Goal: Complete application form

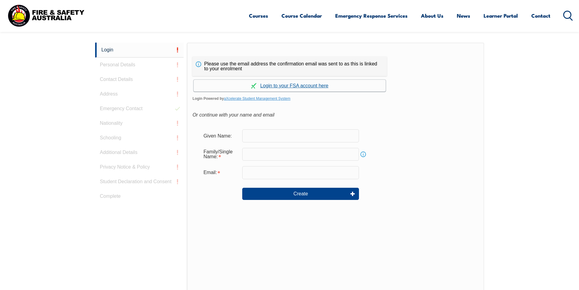
scroll to position [162, 0]
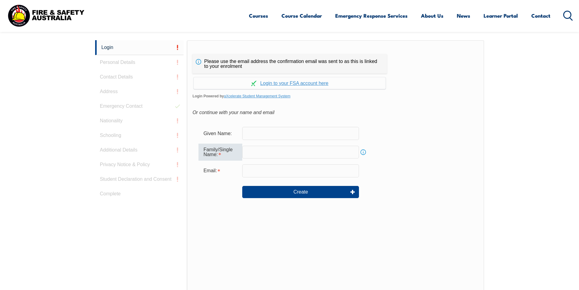
click at [265, 152] on input "text" at bounding box center [300, 152] width 117 height 13
type input "[PERSON_NAME]"
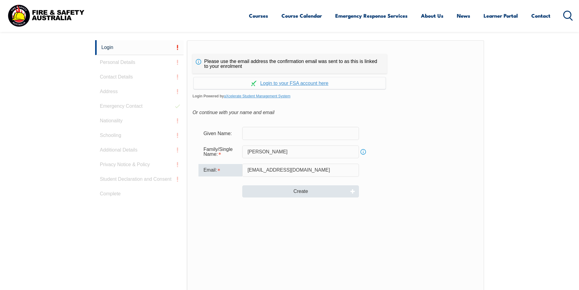
type input "[EMAIL_ADDRESS][DOMAIN_NAME]"
click at [268, 191] on button "Create" at bounding box center [300, 191] width 117 height 12
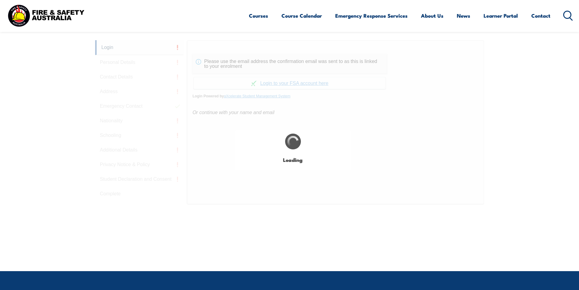
type input "[PERSON_NAME]"
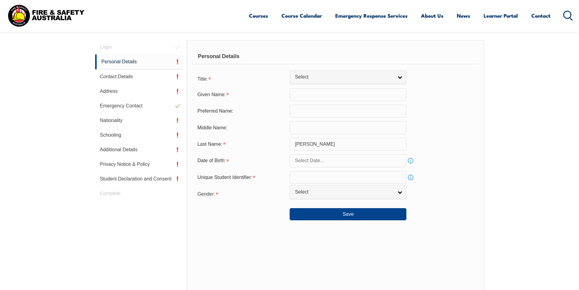
scroll to position [172, 0]
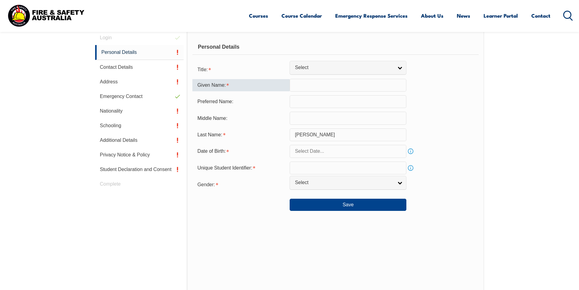
click at [299, 87] on input "text" at bounding box center [348, 85] width 117 height 13
type input "[PERSON_NAME]"
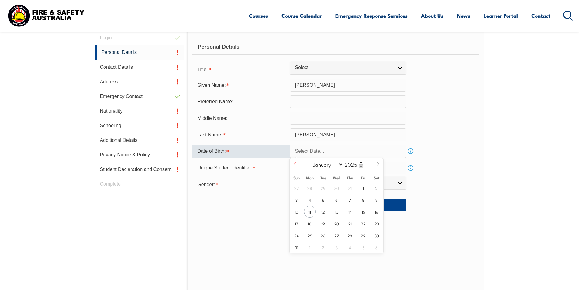
click at [296, 168] on span at bounding box center [295, 166] width 10 height 16
click at [296, 167] on span at bounding box center [295, 166] width 10 height 16
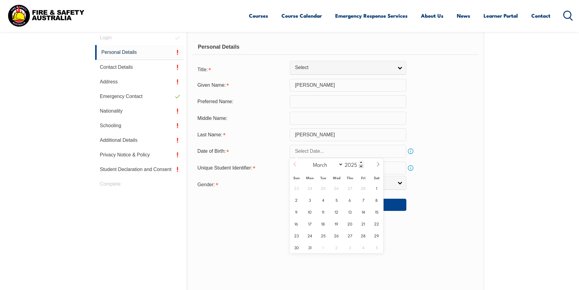
click at [296, 167] on span at bounding box center [295, 166] width 10 height 16
select select "0"
click at [363, 168] on span at bounding box center [361, 166] width 4 height 4
click at [363, 168] on div "January February March April May June July August September October November [D…" at bounding box center [337, 164] width 70 height 12
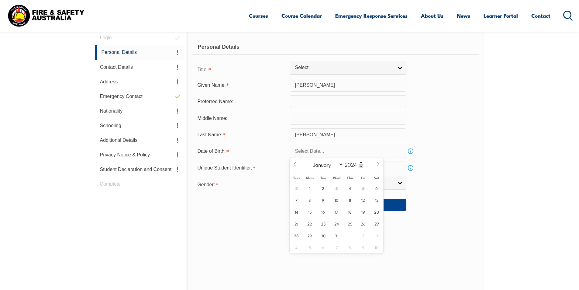
click at [363, 168] on div "January February March April May June July August September October November [D…" at bounding box center [337, 164] width 70 height 12
click at [360, 165] on span at bounding box center [361, 166] width 4 height 4
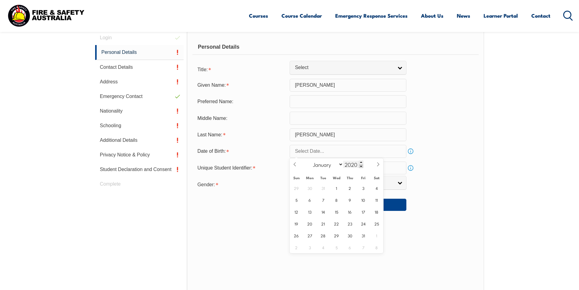
click at [360, 165] on span at bounding box center [361, 166] width 4 height 4
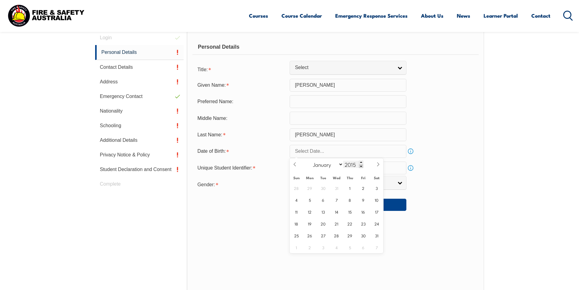
click at [360, 165] on span at bounding box center [361, 166] width 4 height 4
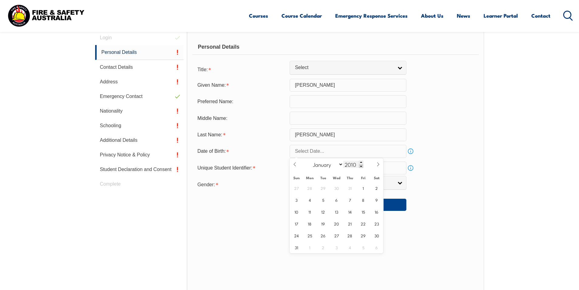
click at [360, 165] on span at bounding box center [361, 166] width 4 height 4
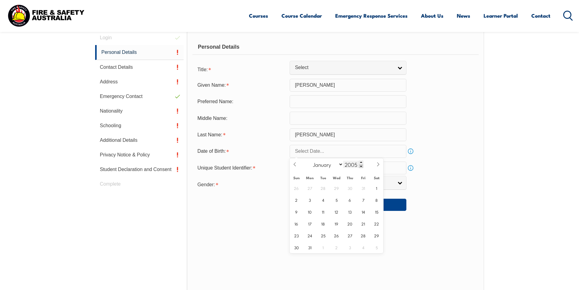
click at [360, 165] on span at bounding box center [361, 166] width 4 height 4
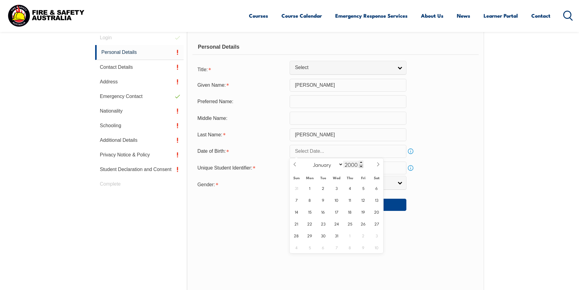
click at [360, 165] on span at bounding box center [361, 166] width 4 height 4
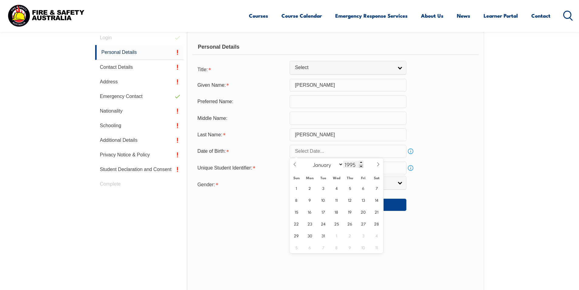
click at [360, 165] on span at bounding box center [361, 166] width 4 height 4
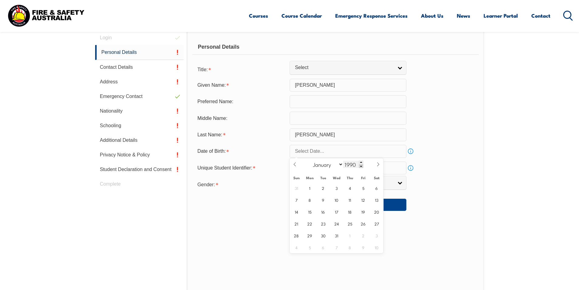
click at [360, 165] on span at bounding box center [361, 166] width 4 height 4
type input "1987"
click at [317, 202] on div "28 29 30 31 1 2 3 4 5 6 7 8 9 10 11 12 13 14 15 16 17 18 19 20 21 22 23 24 25 2…" at bounding box center [337, 217] width 94 height 71
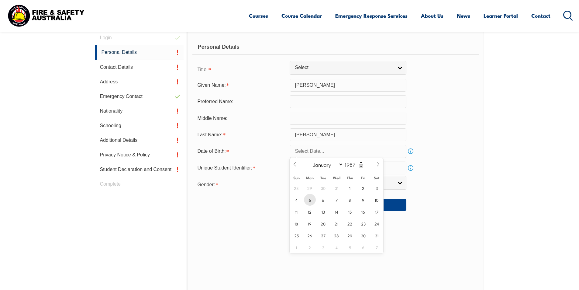
click at [313, 201] on span "5" at bounding box center [310, 200] width 12 height 12
type input "[DATE]"
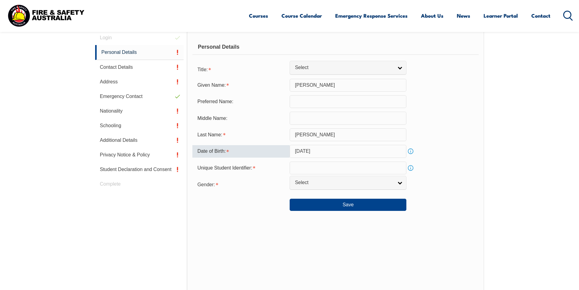
click at [302, 171] on input "text" at bounding box center [348, 167] width 117 height 13
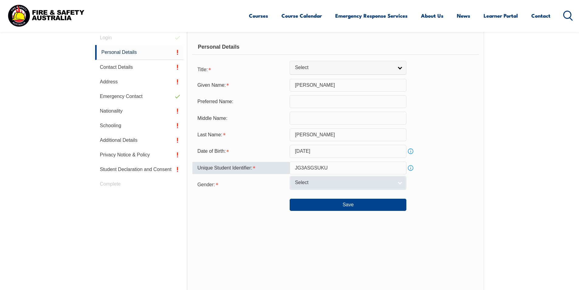
type input "JG3ASGSUKU"
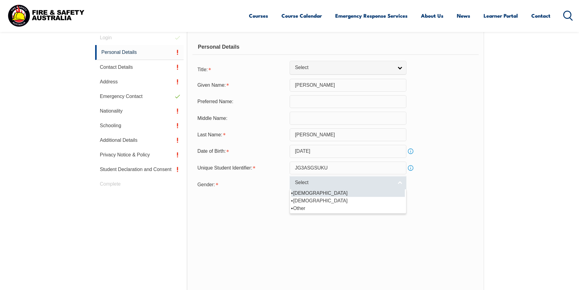
click at [304, 182] on span "Select" at bounding box center [344, 182] width 98 height 6
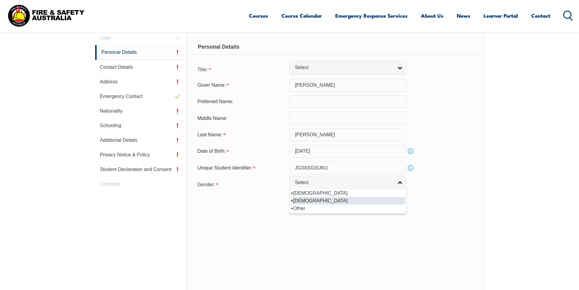
click at [303, 200] on li "[DEMOGRAPHIC_DATA]" at bounding box center [348, 201] width 114 height 8
select select "F"
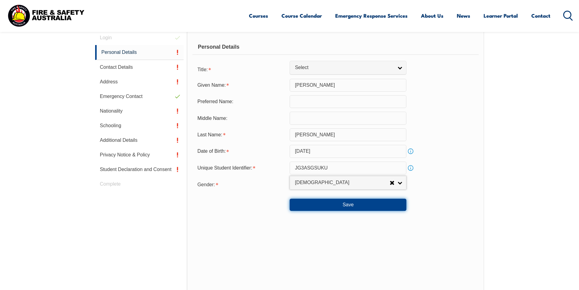
click at [307, 207] on button "Save" at bounding box center [348, 205] width 117 height 12
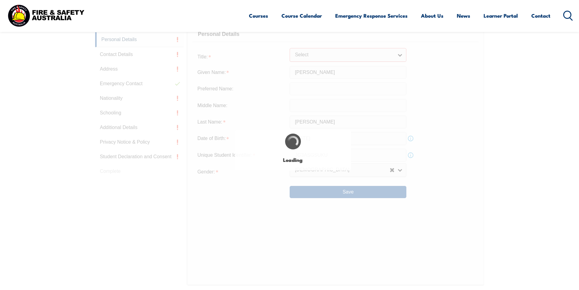
scroll to position [202, 0]
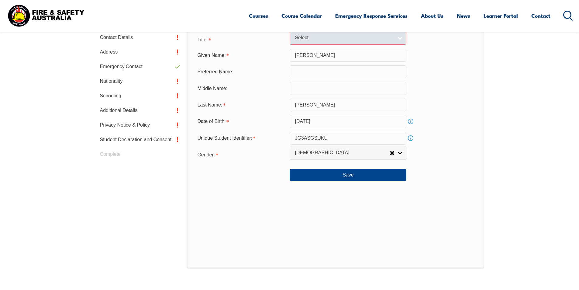
click at [399, 41] on link "Select" at bounding box center [348, 38] width 117 height 14
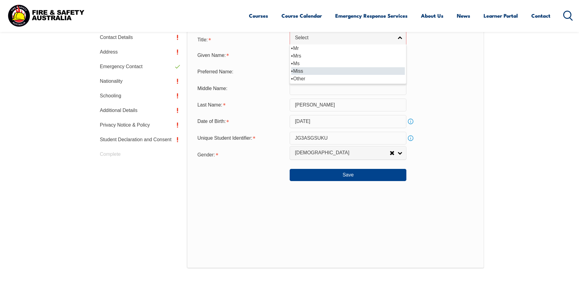
click at [359, 69] on li "Miss" at bounding box center [348, 71] width 114 height 8
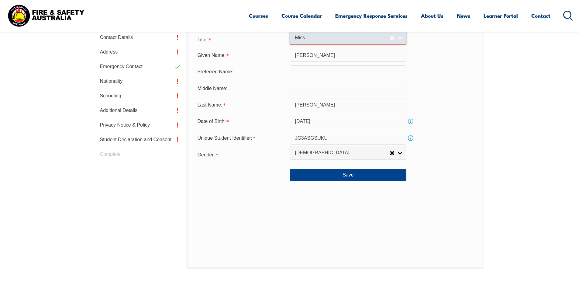
click at [331, 43] on link "Miss" at bounding box center [348, 38] width 117 height 14
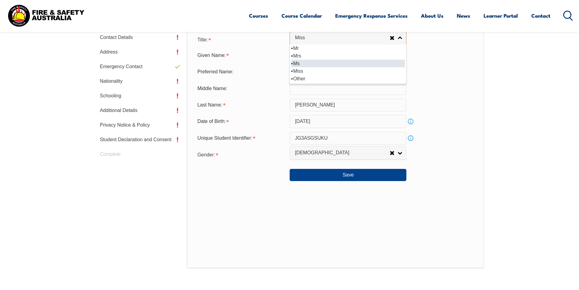
click at [322, 63] on li "Ms" at bounding box center [348, 64] width 114 height 8
select select "Ms"
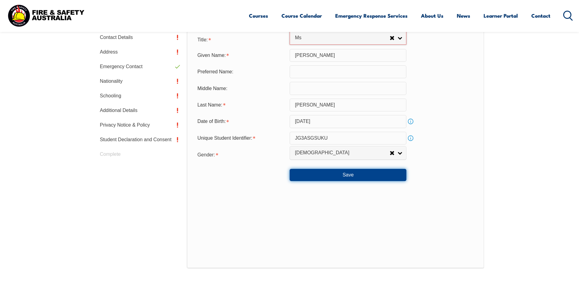
click at [354, 174] on button "Save" at bounding box center [348, 175] width 117 height 12
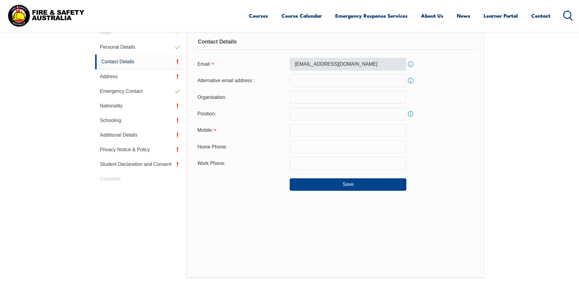
scroll to position [172, 0]
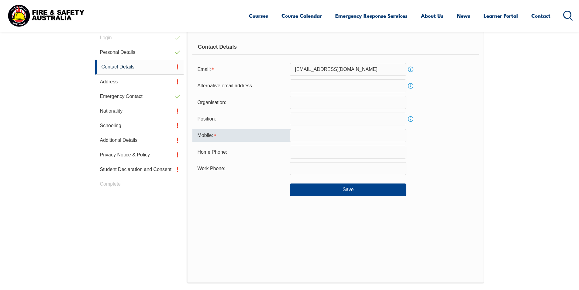
click at [310, 133] on input "text" at bounding box center [348, 135] width 117 height 13
type input "0425827301"
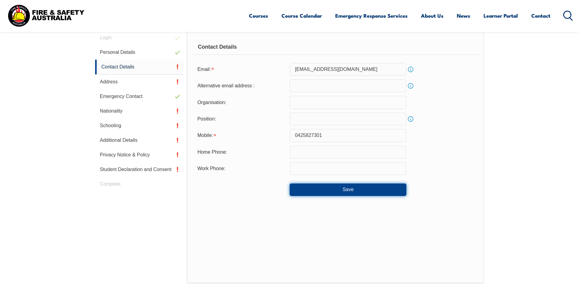
click at [318, 189] on button "Save" at bounding box center [348, 189] width 117 height 12
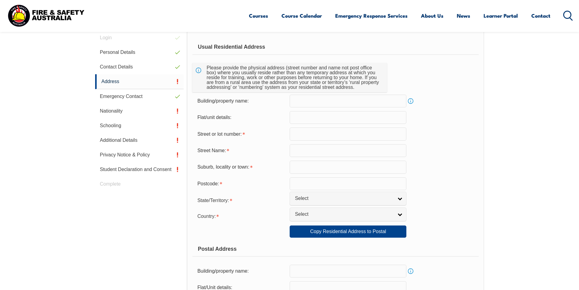
click at [301, 135] on input "text" at bounding box center [348, 133] width 117 height 13
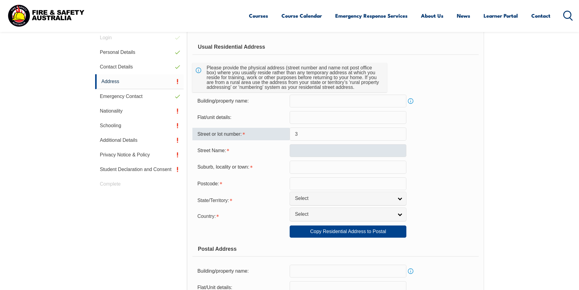
type input "3"
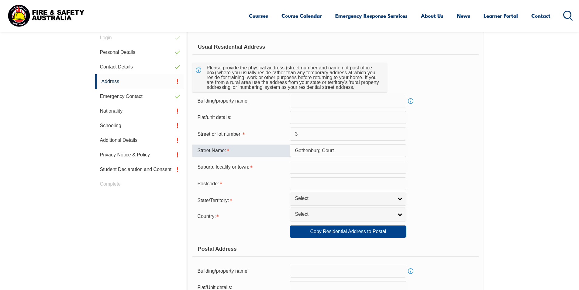
type input "Gothenburg Court"
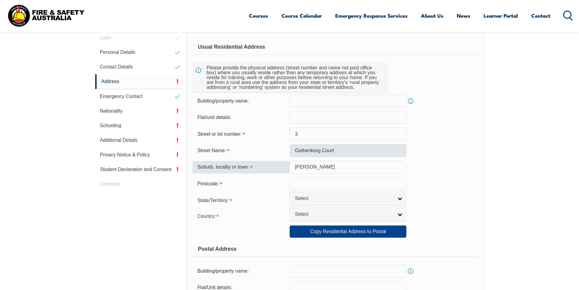
type input "[PERSON_NAME]"
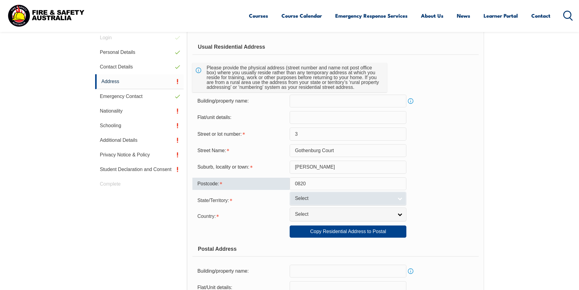
type input "0820"
click at [350, 200] on span "Select" at bounding box center [344, 198] width 98 height 6
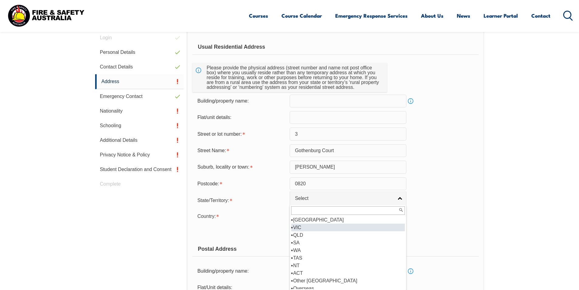
click at [339, 227] on li "VIC" at bounding box center [348, 227] width 114 height 8
select select "VIC"
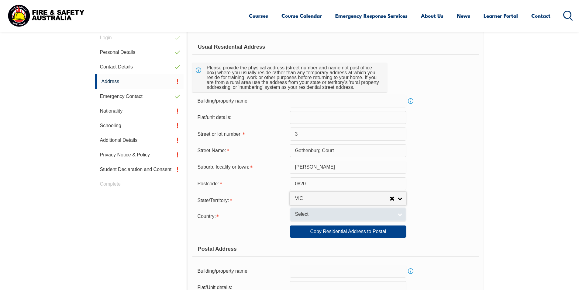
click at [331, 215] on span "Select" at bounding box center [344, 214] width 98 height 6
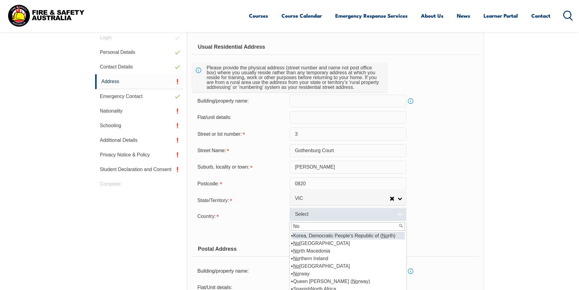
type input "N"
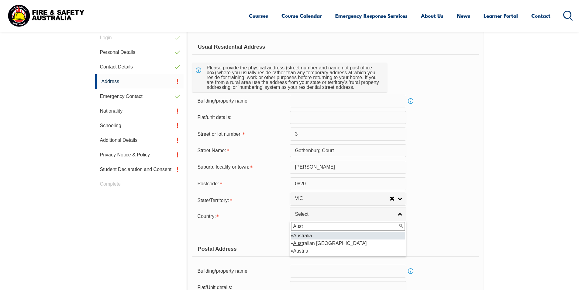
type input "Aust"
click at [310, 233] on li "Aust ralia" at bounding box center [348, 236] width 114 height 8
select select "1101"
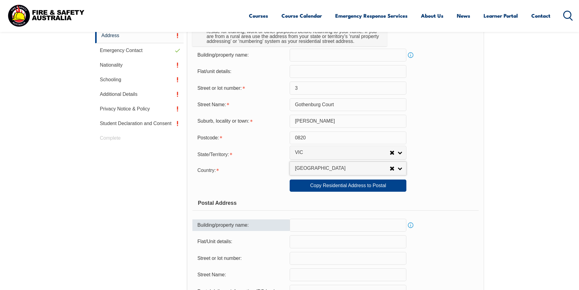
scroll to position [233, 0]
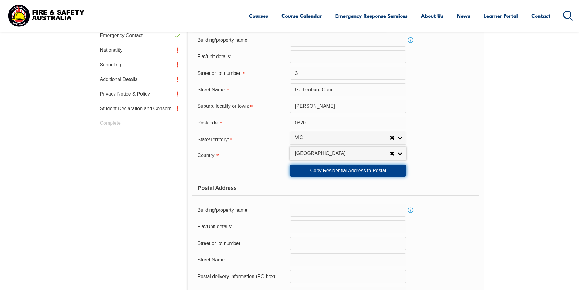
click at [331, 171] on link "Copy Residential Address to Postal" at bounding box center [348, 170] width 117 height 12
type input "3"
type input "Gothenburg Court"
type input "[PERSON_NAME]"
select select "VIC"
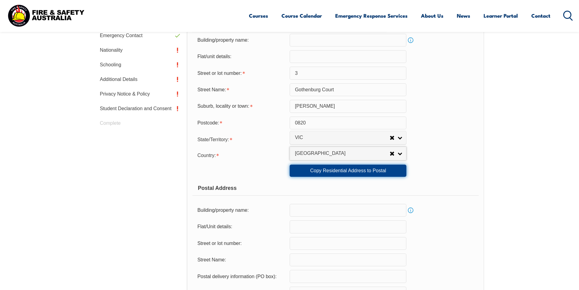
type input "0820"
select select "1101"
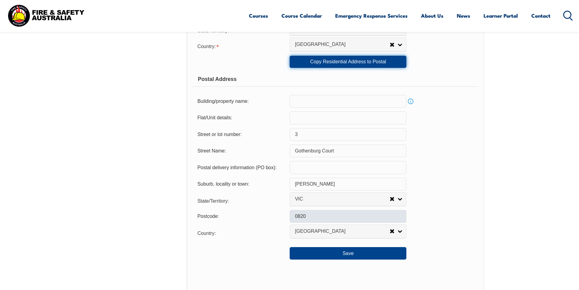
scroll to position [354, 0]
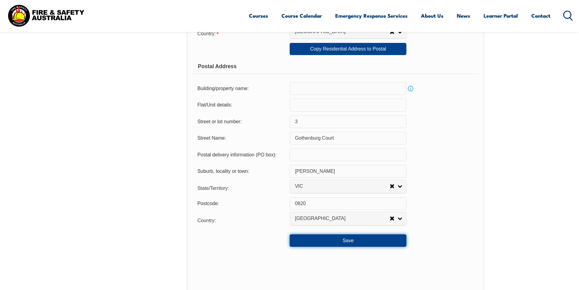
click at [306, 236] on button "Save" at bounding box center [348, 240] width 117 height 12
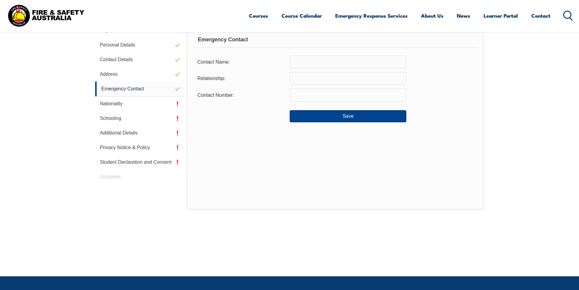
scroll to position [172, 0]
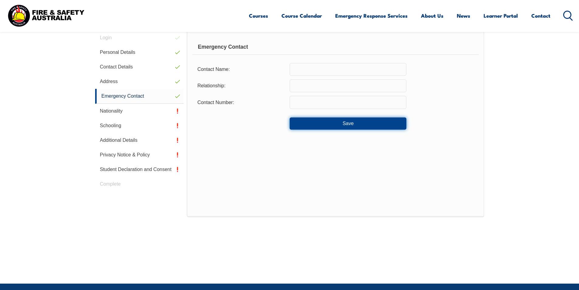
click at [313, 127] on button "Save" at bounding box center [348, 123] width 117 height 12
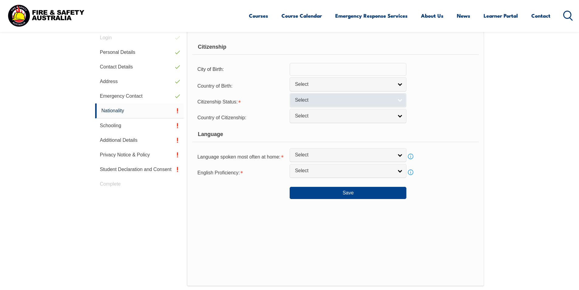
click at [312, 99] on span "Select" at bounding box center [344, 100] width 98 height 6
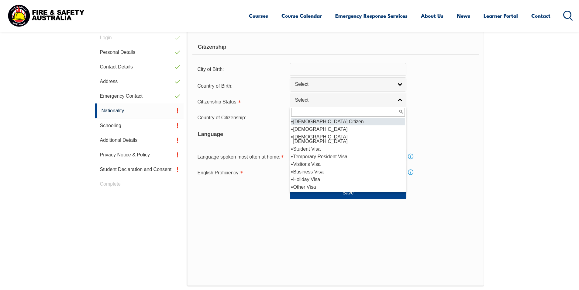
click at [313, 119] on li "[DEMOGRAPHIC_DATA] Citizen" at bounding box center [348, 122] width 114 height 8
select select "1"
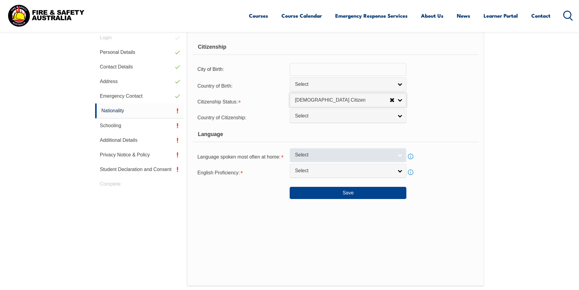
click at [308, 159] on link "Select" at bounding box center [348, 155] width 117 height 14
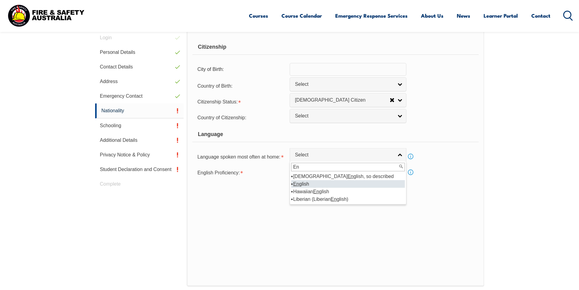
type input "En"
click at [297, 183] on em "En" at bounding box center [296, 183] width 6 height 5
select select "1201"
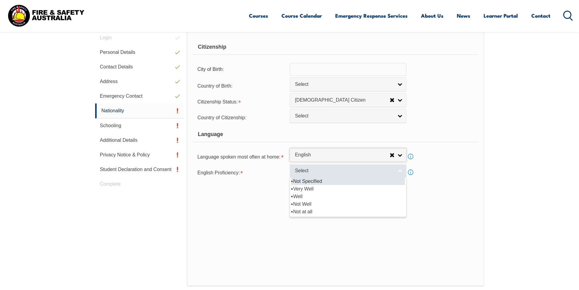
click at [300, 173] on span "Select" at bounding box center [344, 171] width 98 height 6
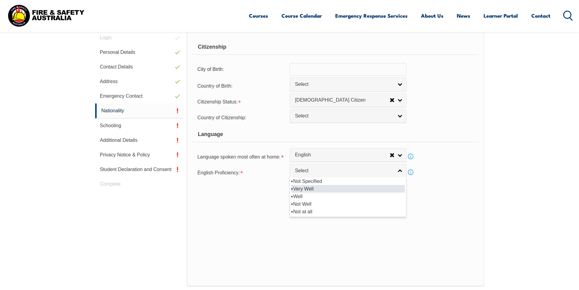
click at [299, 190] on li "Very Well" at bounding box center [348, 189] width 114 height 8
select select "1"
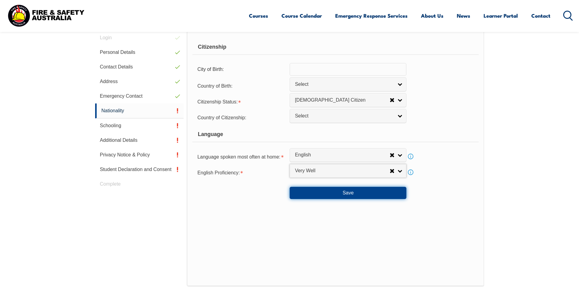
click at [313, 187] on button "Save" at bounding box center [348, 193] width 117 height 12
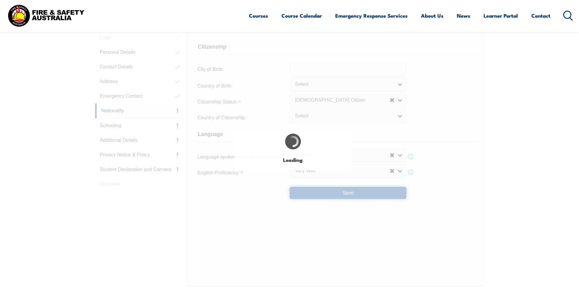
select select "false"
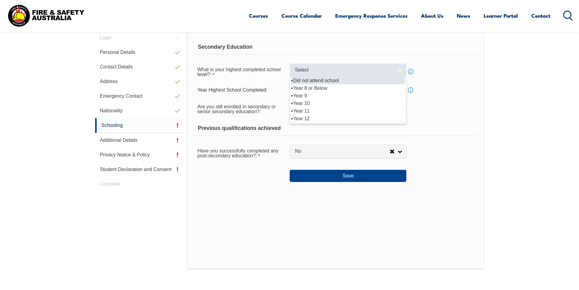
click at [314, 70] on span "Select" at bounding box center [344, 70] width 98 height 6
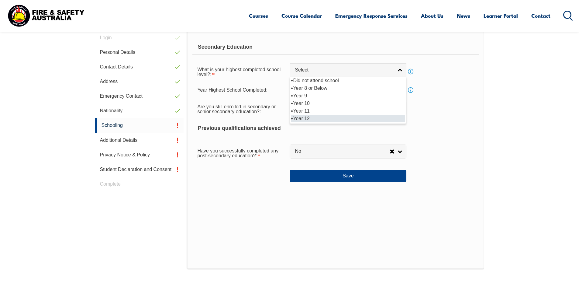
click at [313, 117] on li "Year 12" at bounding box center [348, 119] width 114 height 8
select select "12"
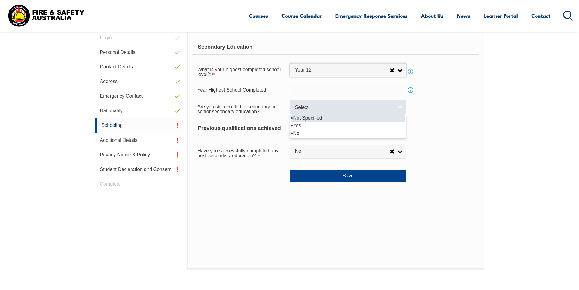
click at [312, 107] on span "Select" at bounding box center [344, 107] width 98 height 6
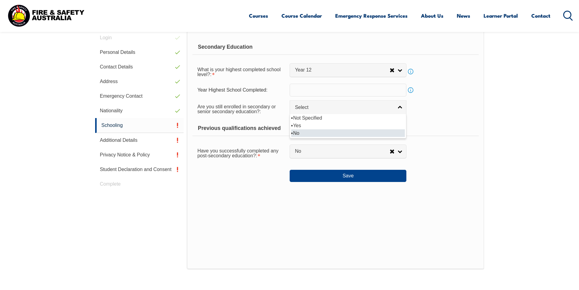
click at [300, 133] on li "No" at bounding box center [348, 133] width 114 height 8
select select "false"
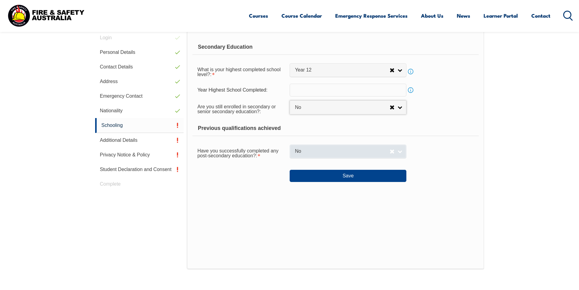
click at [302, 154] on span "No" at bounding box center [342, 151] width 95 height 6
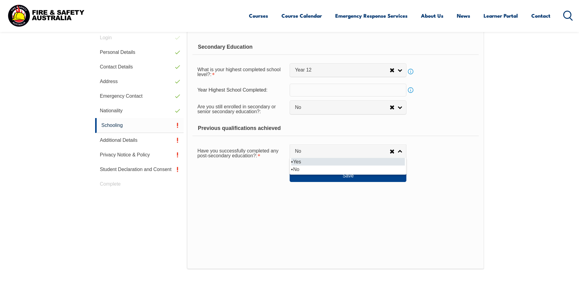
click at [304, 163] on li "Yes" at bounding box center [348, 162] width 114 height 8
select select "true"
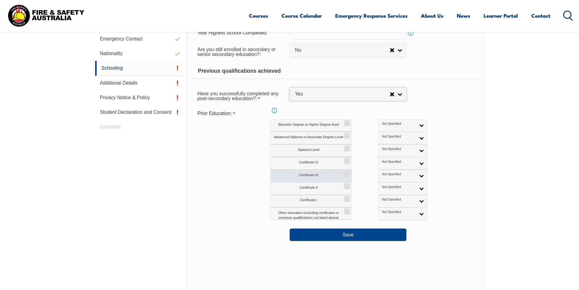
scroll to position [233, 0]
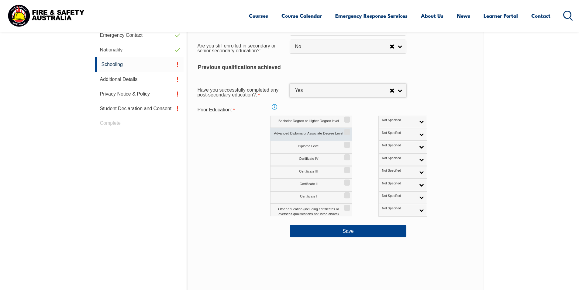
click at [347, 130] on input "Advanced Diploma or Associate Degree Level" at bounding box center [346, 130] width 4 height 1
checkbox input "true"
click at [348, 143] on input "Diploma Level" at bounding box center [346, 142] width 4 height 1
checkbox input "true"
click at [344, 155] on input "Certificate IV" at bounding box center [346, 155] width 4 height 1
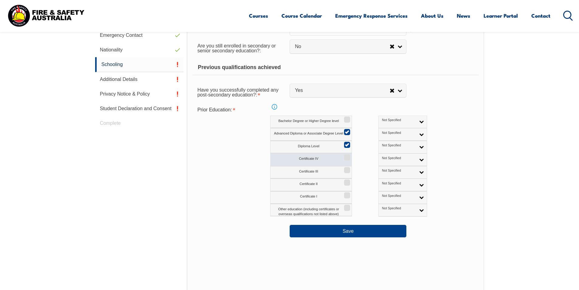
checkbox input "true"
click at [347, 168] on input "Certificate III" at bounding box center [346, 168] width 4 height 1
checkbox input "true"
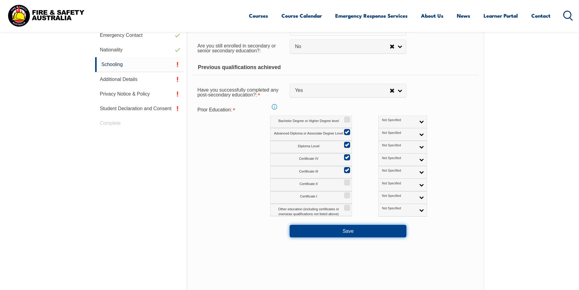
click at [321, 231] on button "Save" at bounding box center [348, 231] width 117 height 12
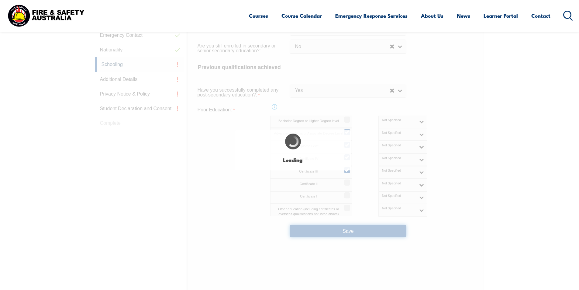
select select "false"
select select "true"
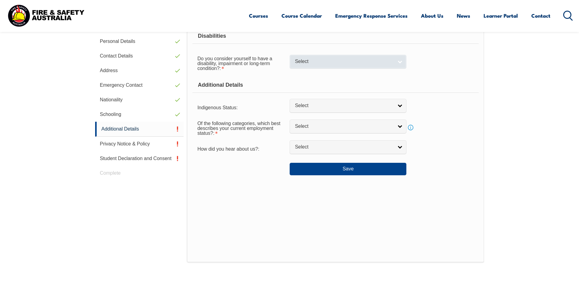
scroll to position [172, 0]
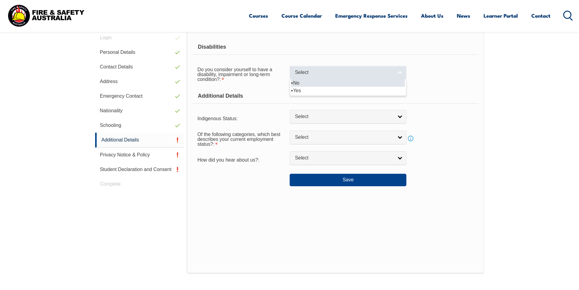
click at [318, 70] on span "Select" at bounding box center [344, 72] width 98 height 6
click at [317, 85] on li "No" at bounding box center [348, 83] width 114 height 8
select select "false"
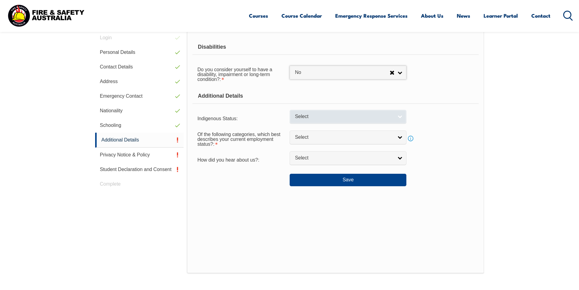
click at [324, 116] on span "Select" at bounding box center [344, 116] width 98 height 6
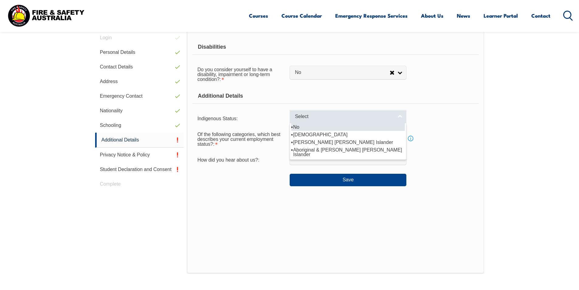
click at [324, 116] on span "Select" at bounding box center [344, 116] width 98 height 6
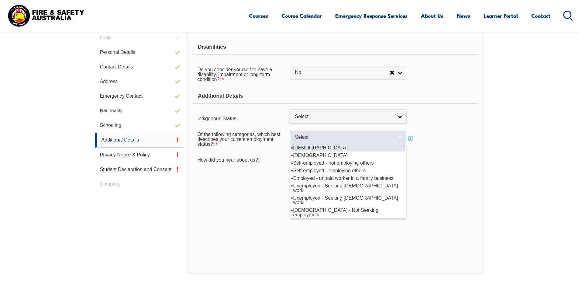
click at [316, 137] on span "Select" at bounding box center [344, 137] width 98 height 6
click at [316, 150] on li "[DEMOGRAPHIC_DATA]" at bounding box center [348, 148] width 114 height 8
select select "1"
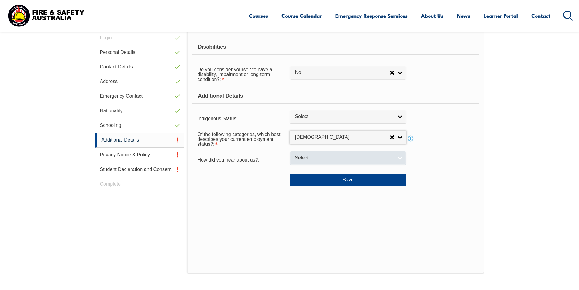
click at [311, 161] on link "Select" at bounding box center [348, 158] width 117 height 14
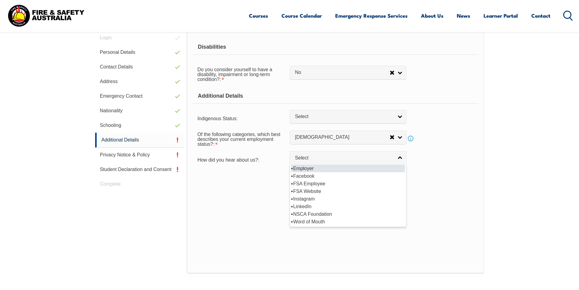
click at [310, 167] on li "Employer" at bounding box center [348, 168] width 114 height 8
select select "8019"
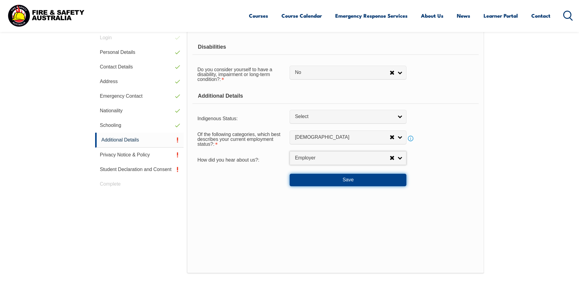
click at [318, 182] on button "Save" at bounding box center [348, 180] width 117 height 12
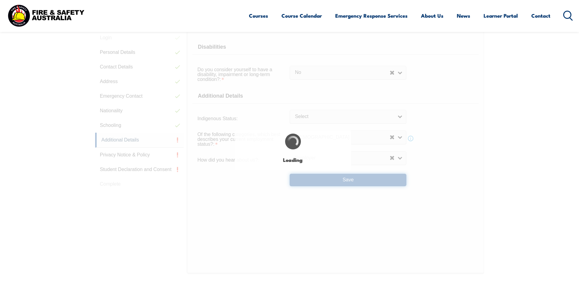
select select "false"
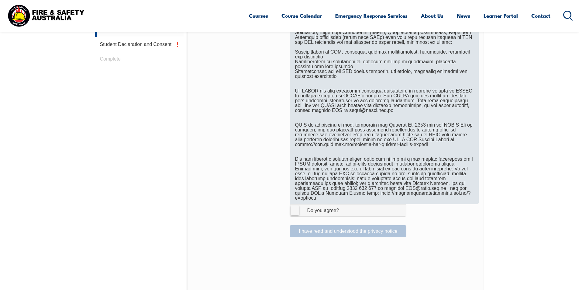
scroll to position [354, 0]
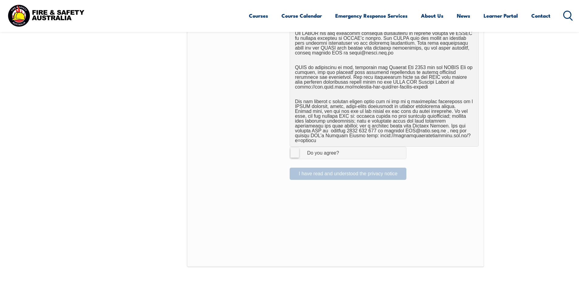
click at [295, 150] on label "I Agree Do you agree?" at bounding box center [348, 153] width 117 height 12
click at [344, 150] on input "I Agree Do you agree?" at bounding box center [349, 153] width 10 height 12
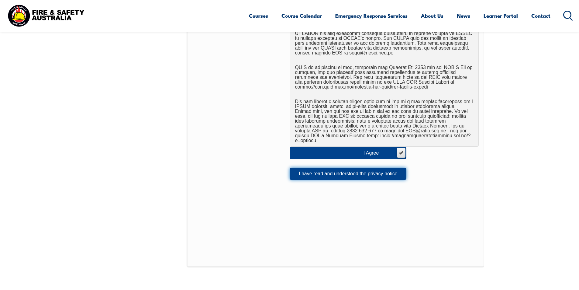
click at [297, 169] on button "I have read and understood the privacy notice" at bounding box center [348, 174] width 117 height 12
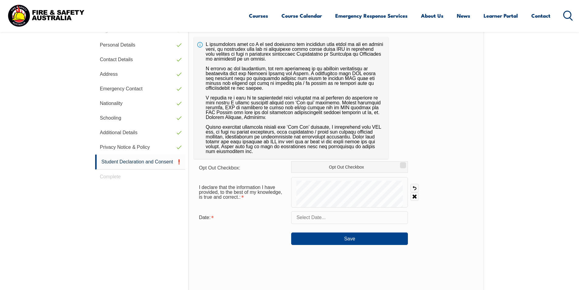
scroll to position [172, 0]
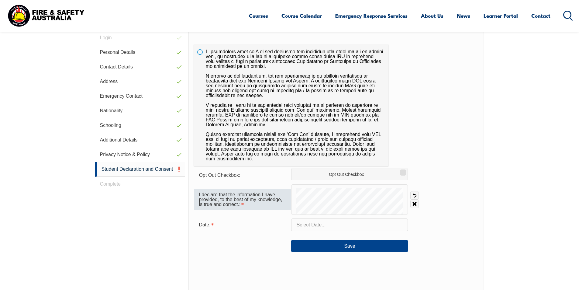
click at [288, 196] on div "I declare that the information I have provided, to the best of my knowledge, is…" at bounding box center [336, 199] width 285 height 30
click at [318, 226] on input "text" at bounding box center [349, 224] width 117 height 13
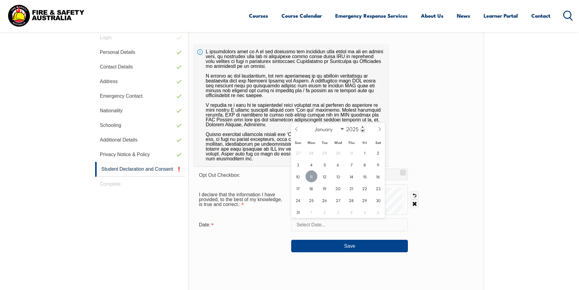
click at [313, 178] on span "11" at bounding box center [312, 176] width 12 height 12
type input "[DATE]"
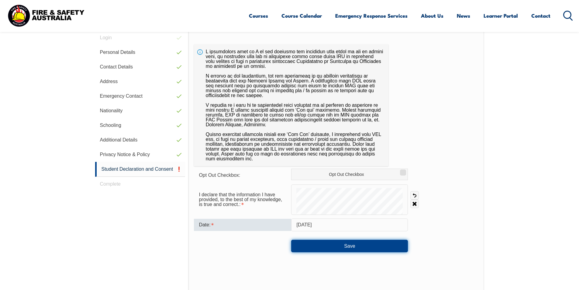
click at [321, 245] on button "Save" at bounding box center [349, 246] width 117 height 12
